Goal: Navigation & Orientation: Understand site structure

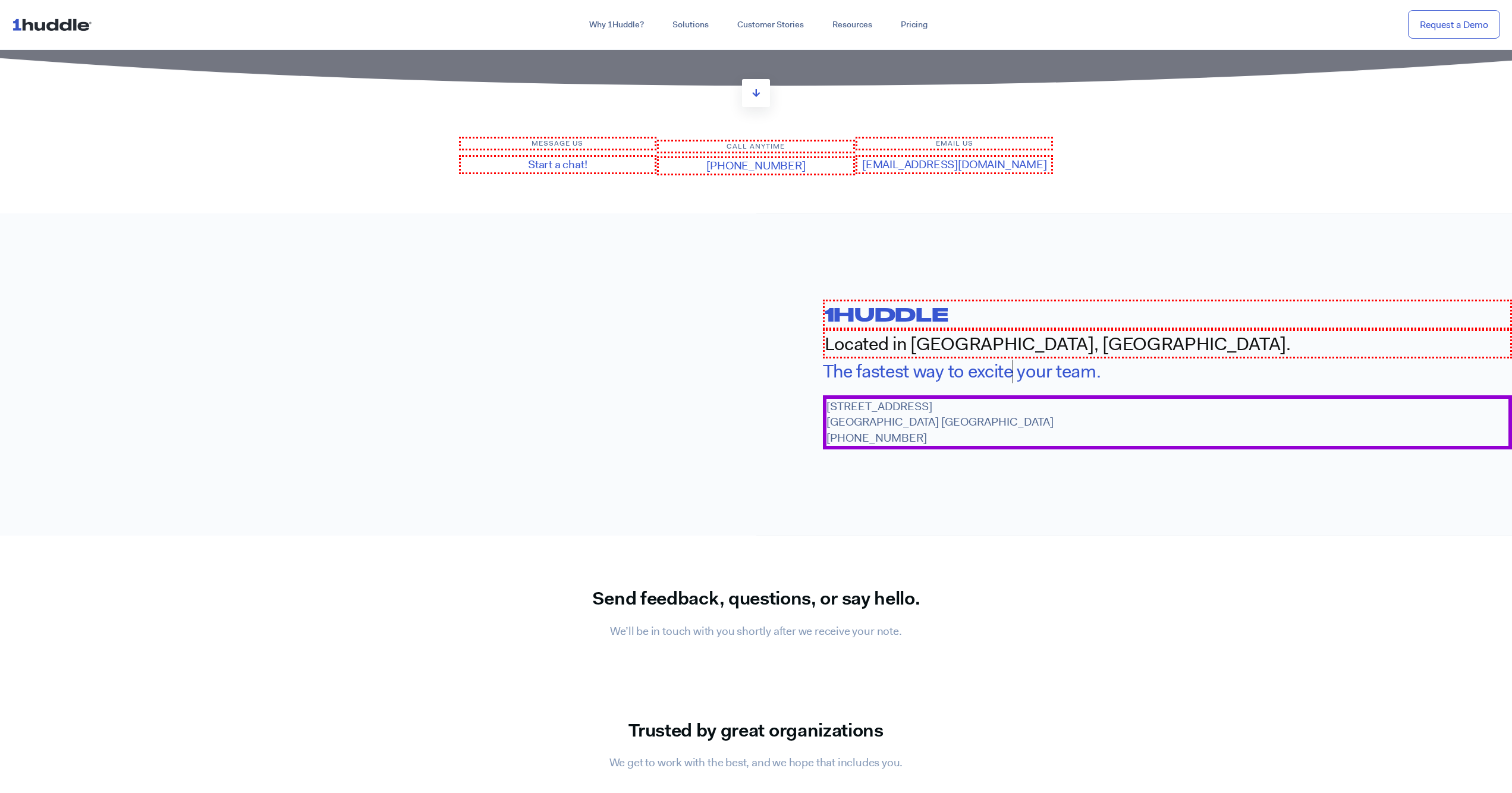
scroll to position [1161, 0]
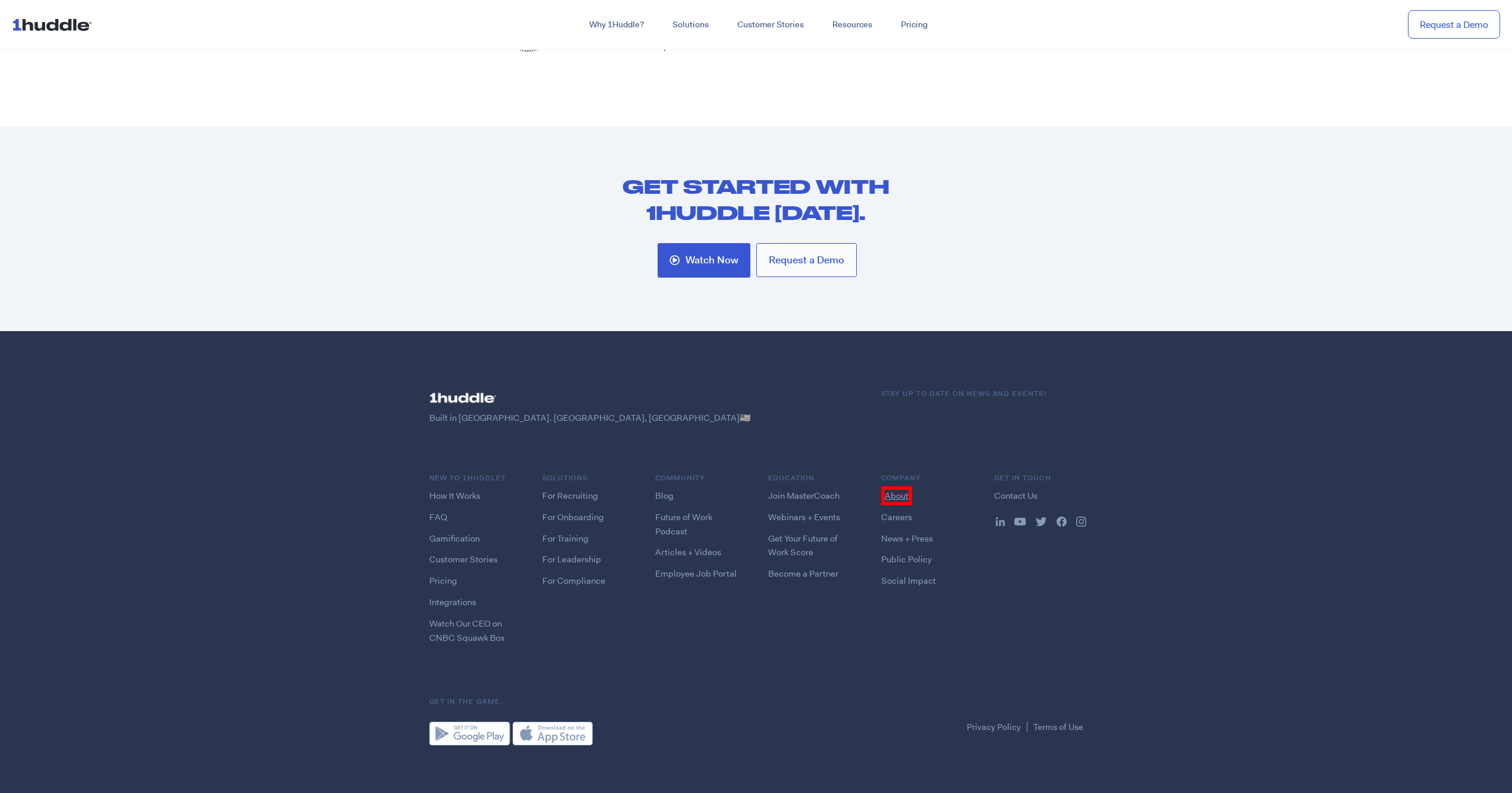
click at [895, 490] on link "About" at bounding box center [896, 495] width 31 height 19
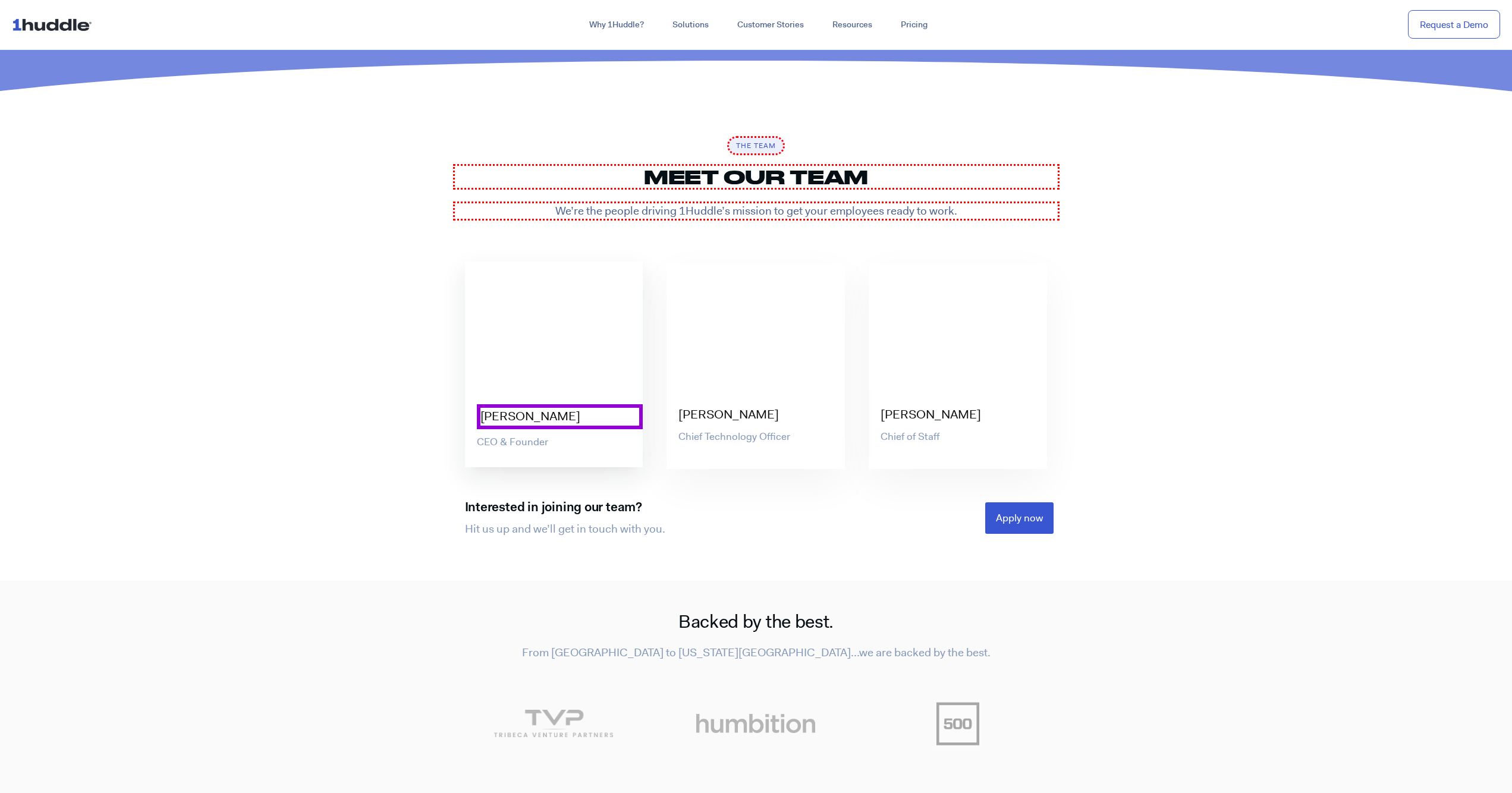
scroll to position [3825, 0]
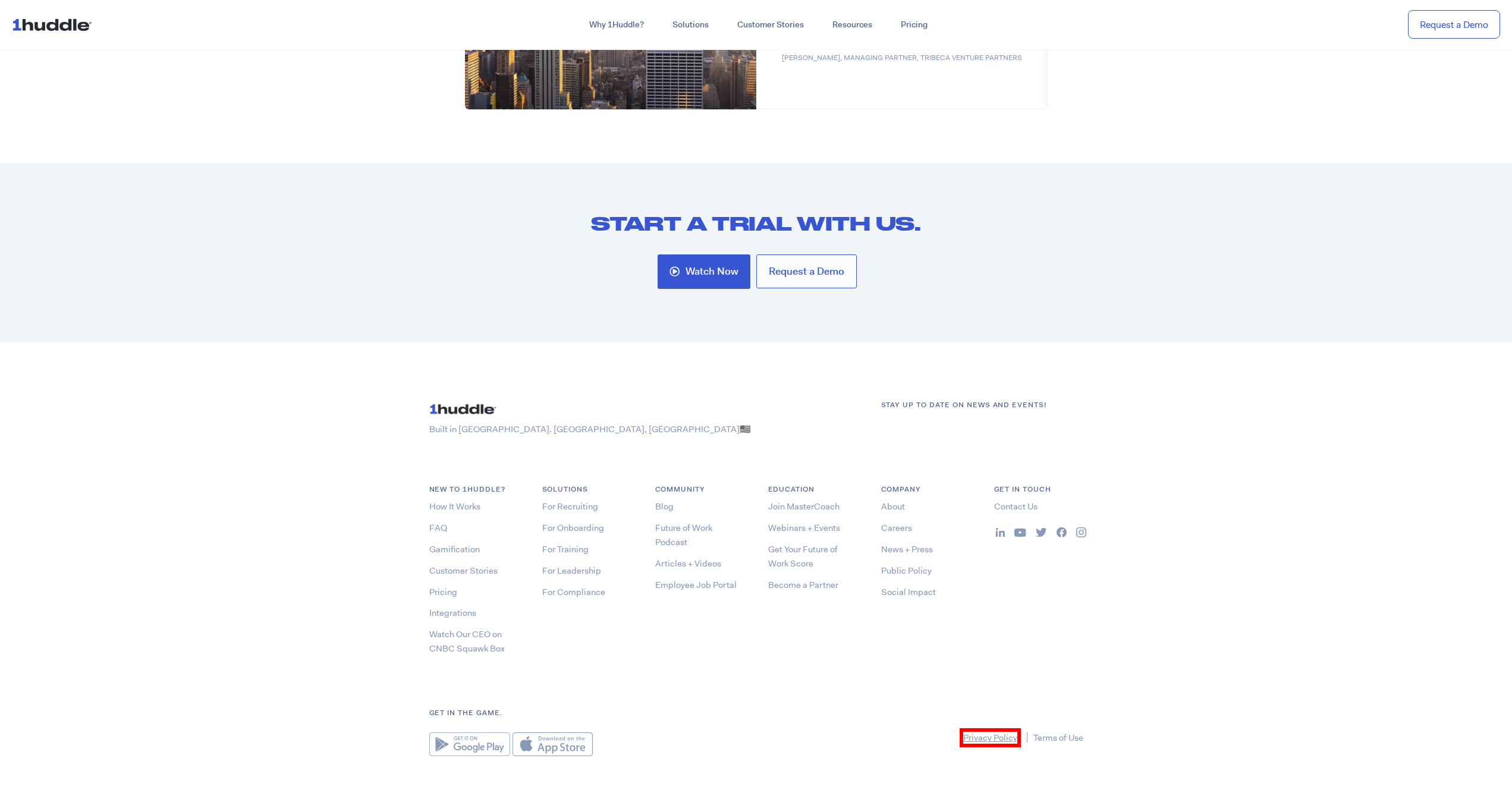
click at [989, 728] on link "Privacy Policy" at bounding box center [989, 737] width 61 height 19
